Goal: Task Accomplishment & Management: Manage account settings

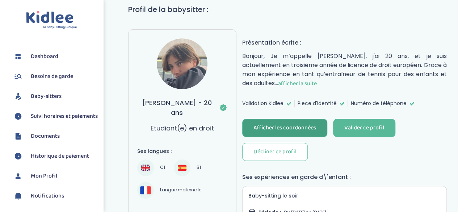
scroll to position [57, 0]
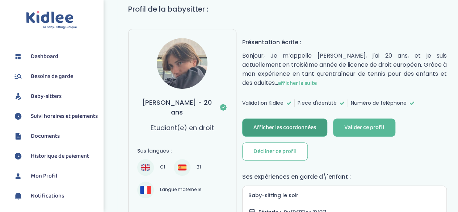
click at [302, 126] on div "Afficher les coordonnées" at bounding box center [285, 128] width 63 height 8
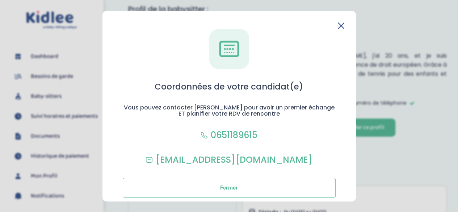
scroll to position [7, 0]
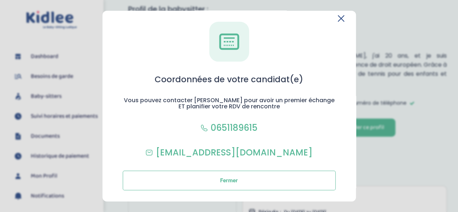
click at [338, 18] on icon at bounding box center [341, 18] width 7 height 7
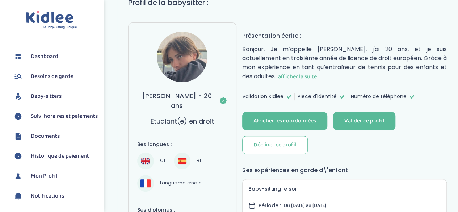
scroll to position [64, 0]
click at [287, 75] on span "afficher la suite" at bounding box center [297, 76] width 39 height 9
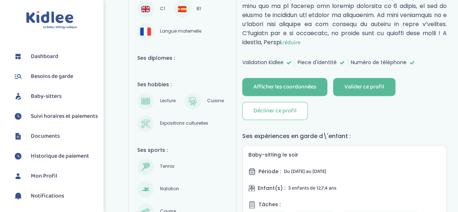
scroll to position [215, 0]
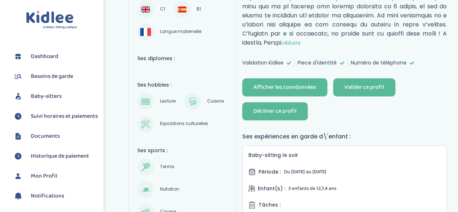
click at [279, 107] on div "Décliner ce profil" at bounding box center [275, 111] width 43 height 8
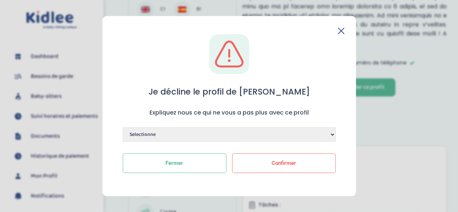
click at [328, 136] on select "Selectionne Manque de dynamisme Manque d'expérience Manque de motivation Dispon…" at bounding box center [229, 134] width 213 height 14
select select "Manque de motivation"
click at [123, 127] on select "Selectionne Manque de dynamisme Manque d'expérience Manque de motivation Dispon…" at bounding box center [229, 134] width 213 height 14
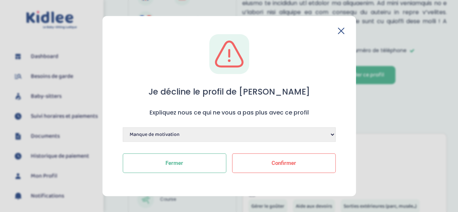
scroll to position [228, 0]
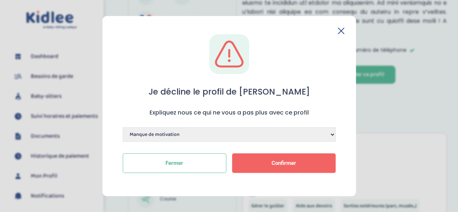
click at [260, 166] on button "Confirmer" at bounding box center [284, 163] width 104 height 20
